Goal: Transaction & Acquisition: Purchase product/service

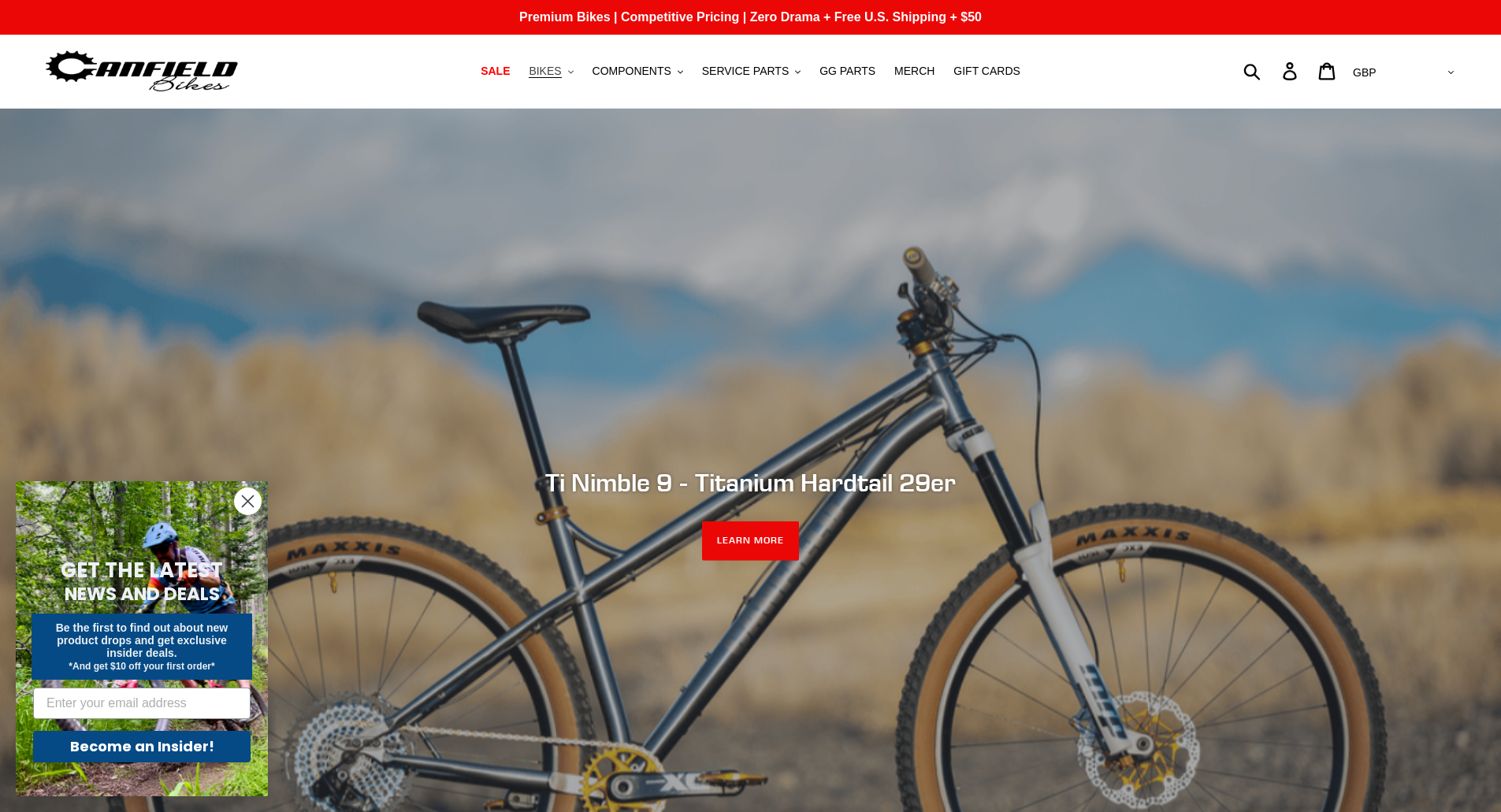
click at [574, 72] on icon ".cls-1{fill:#231f20}" at bounding box center [571, 72] width 5 height 5
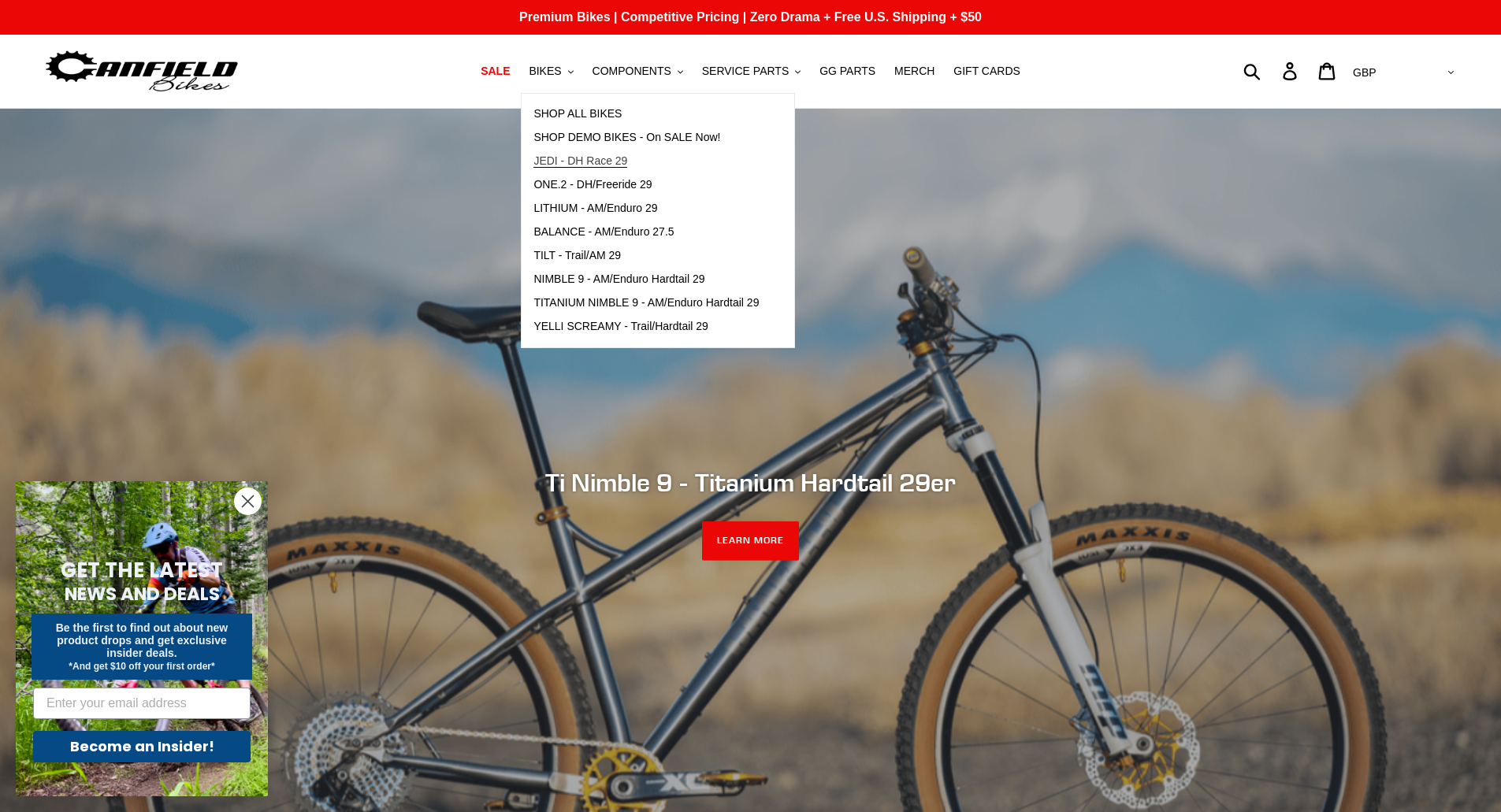
click at [628, 162] on span "JEDI - DH Race 29" at bounding box center [581, 160] width 94 height 13
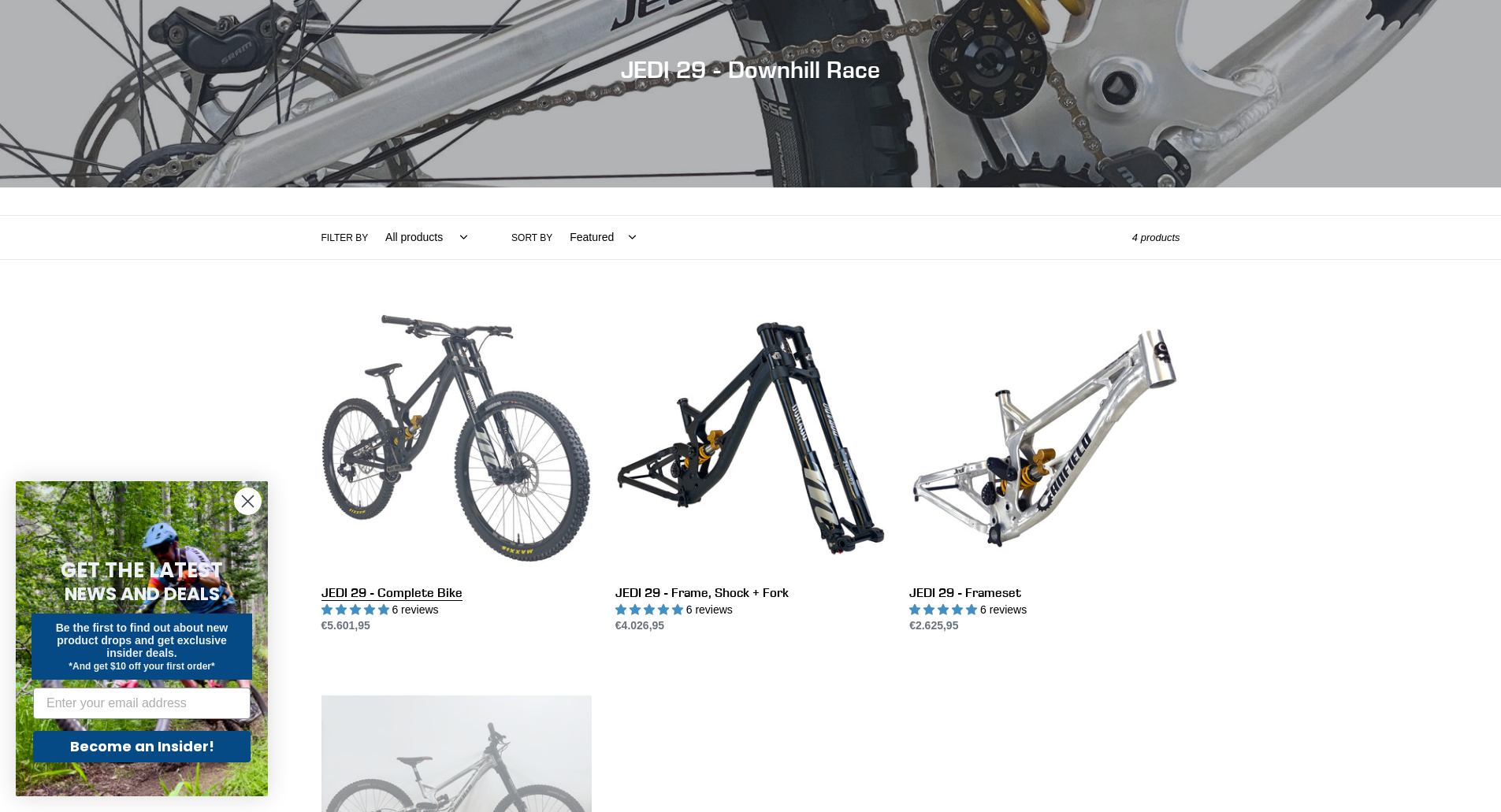
click at [451, 414] on link "JEDI 29 - Complete Bike" at bounding box center [457, 469] width 270 height 332
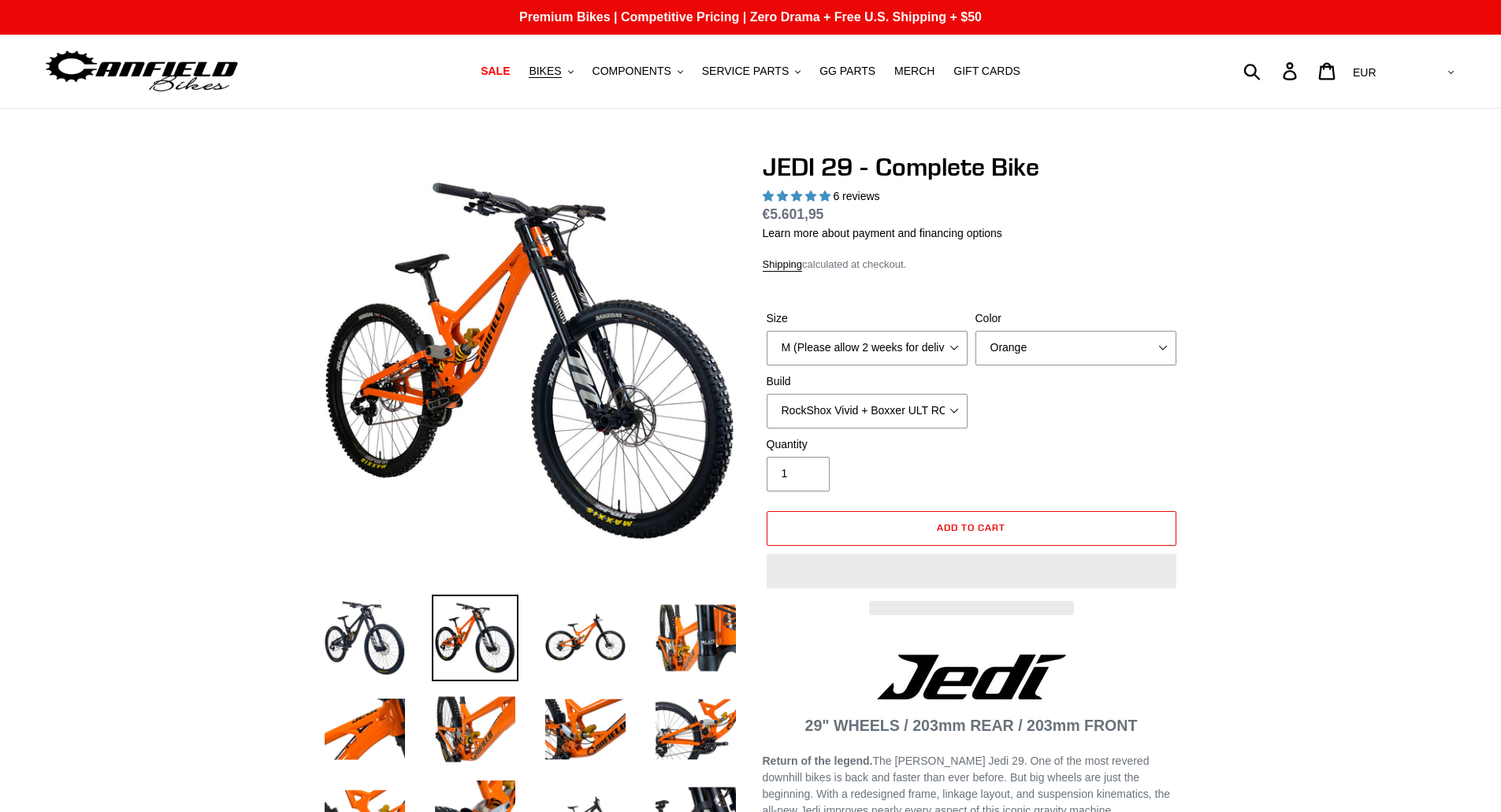
select select "highest-rating"
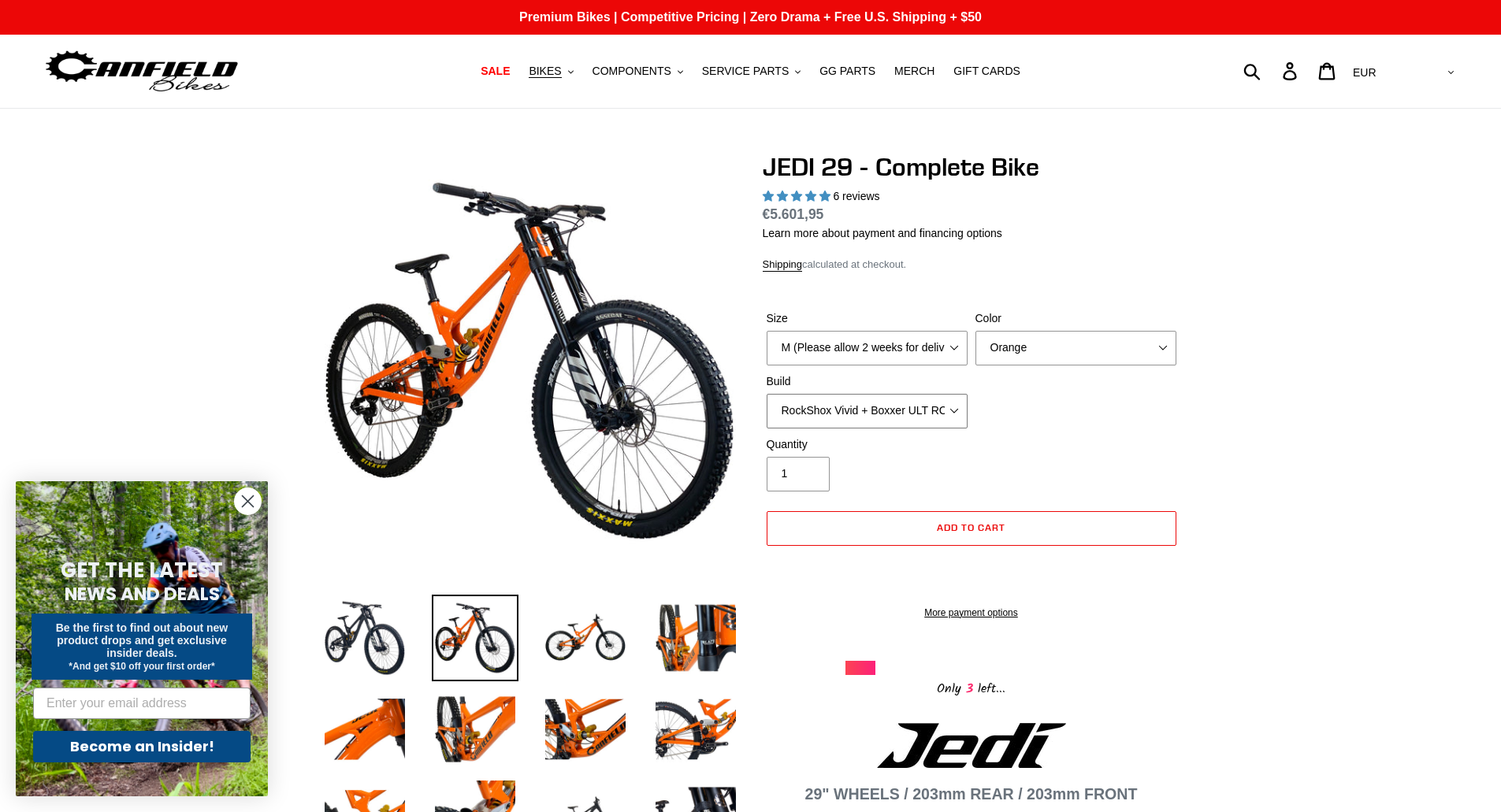
click at [842, 415] on select "RockShox Vivid + Boxxer ULT RC2 C3 200 + SRAM XO RockShox Vivid + Boxxer ULT RC…" at bounding box center [867, 411] width 201 height 35
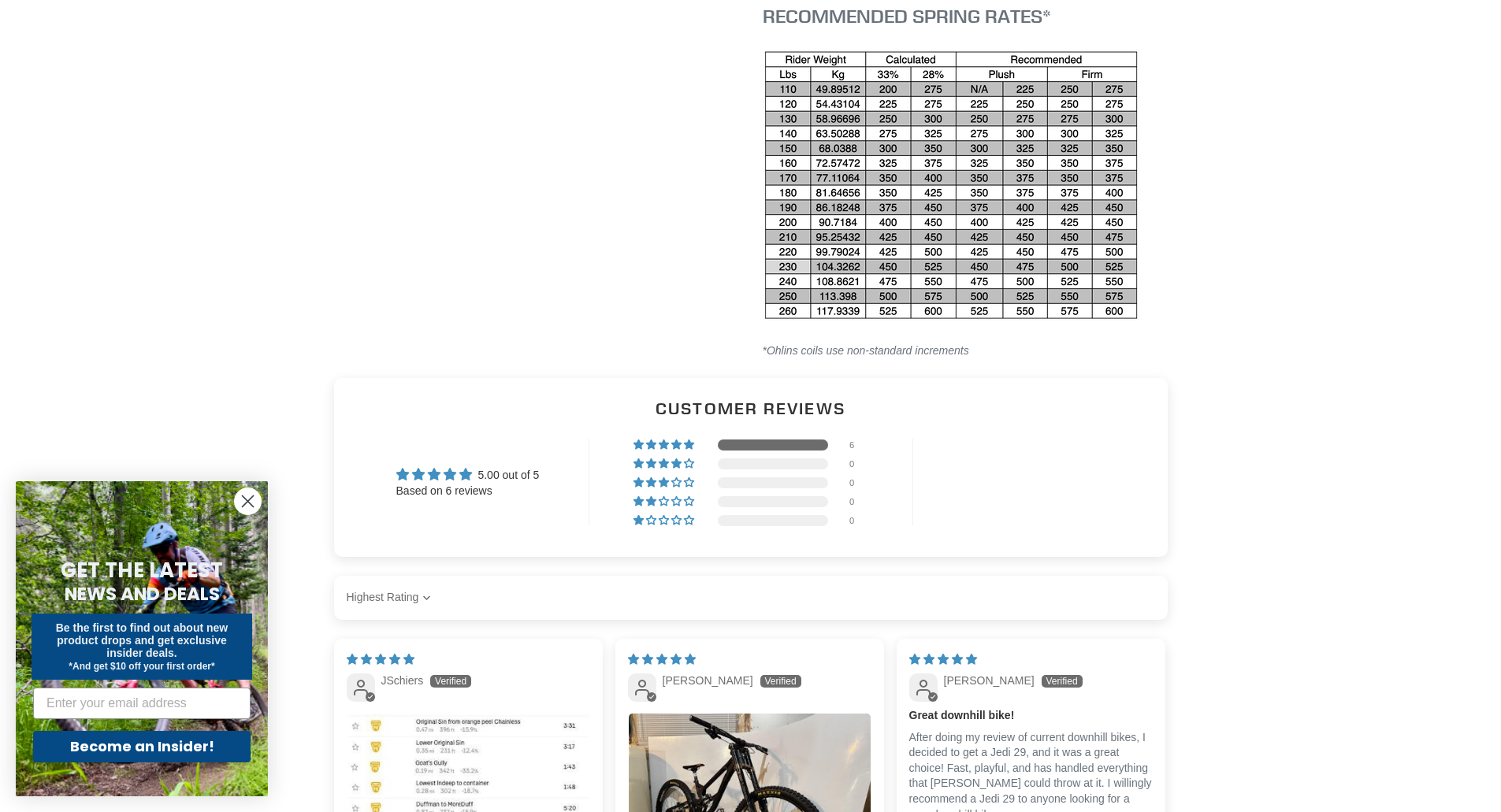
scroll to position [3544, 0]
